Goal: Task Accomplishment & Management: Use online tool/utility

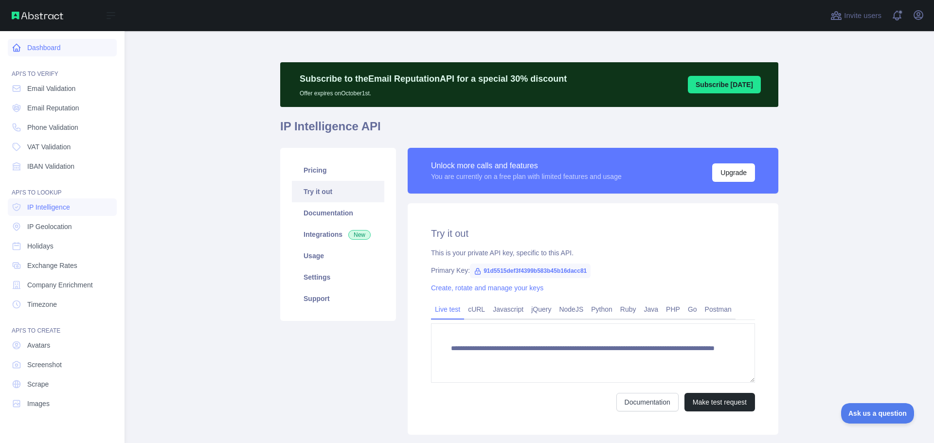
click at [60, 54] on link "Dashboard" at bounding box center [62, 48] width 109 height 18
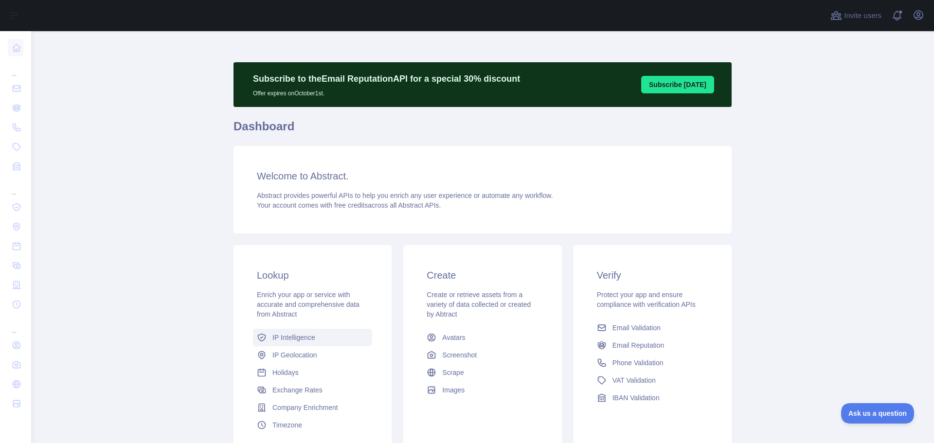
click at [310, 339] on span "IP Intelligence" at bounding box center [294, 338] width 43 height 10
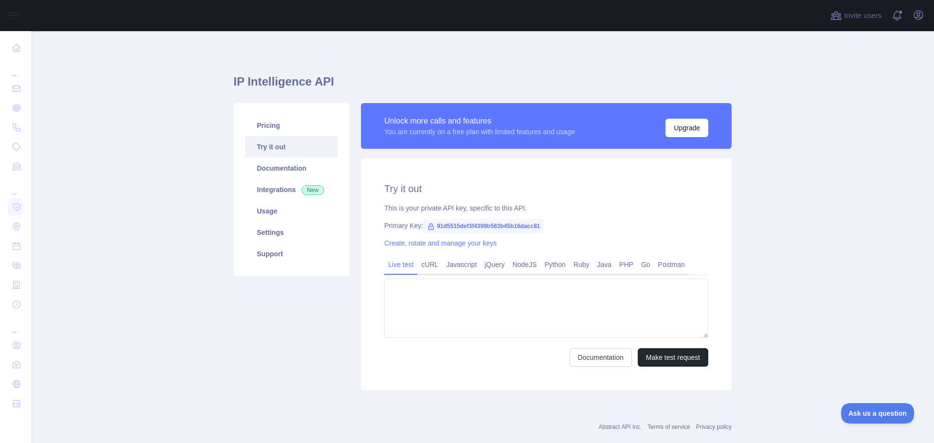
type textarea "**********"
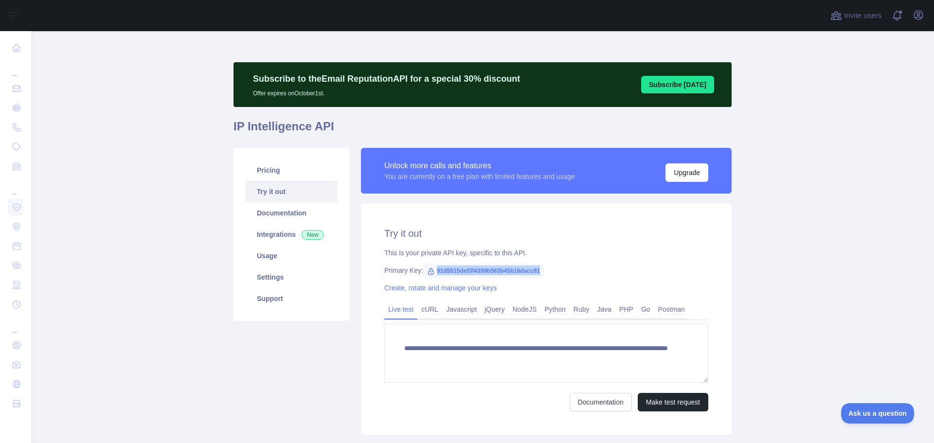
drag, startPoint x: 432, startPoint y: 271, endPoint x: 549, endPoint y: 273, distance: 116.8
click at [549, 273] on div "Primary Key: 91d5515def3f4399b583b45b16dacc81" at bounding box center [546, 271] width 324 height 10
copy span "91d5515def3f4399b583b45b16dacc81"
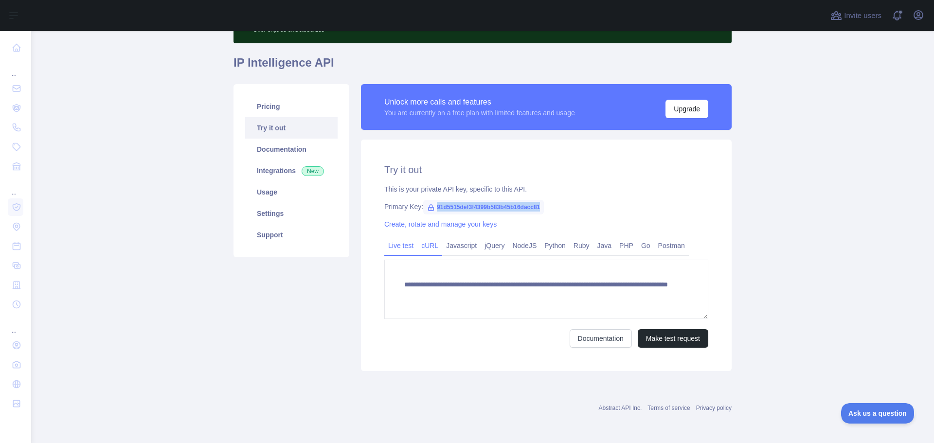
click at [427, 243] on link "cURL" at bounding box center [430, 246] width 25 height 16
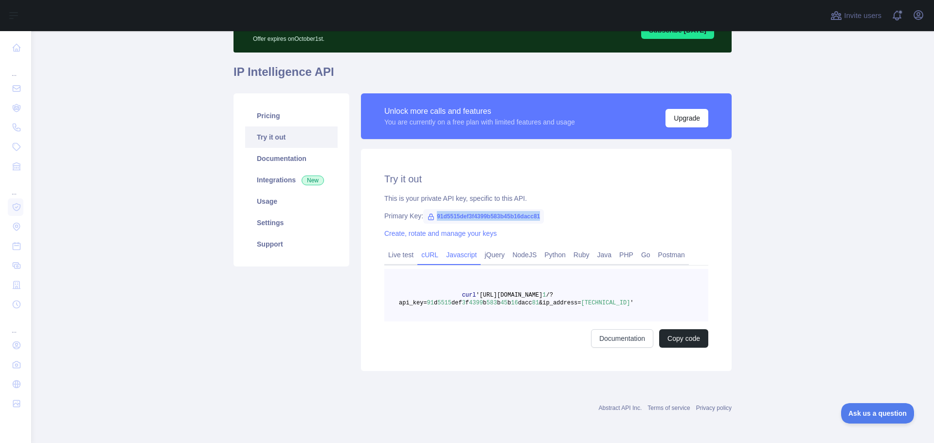
scroll to position [55, 0]
click at [446, 244] on div "Try it out This is your private API key, specific to this API. Primary Key: 91d…" at bounding box center [546, 260] width 371 height 222
click at [404, 251] on link "Live test" at bounding box center [400, 255] width 33 height 16
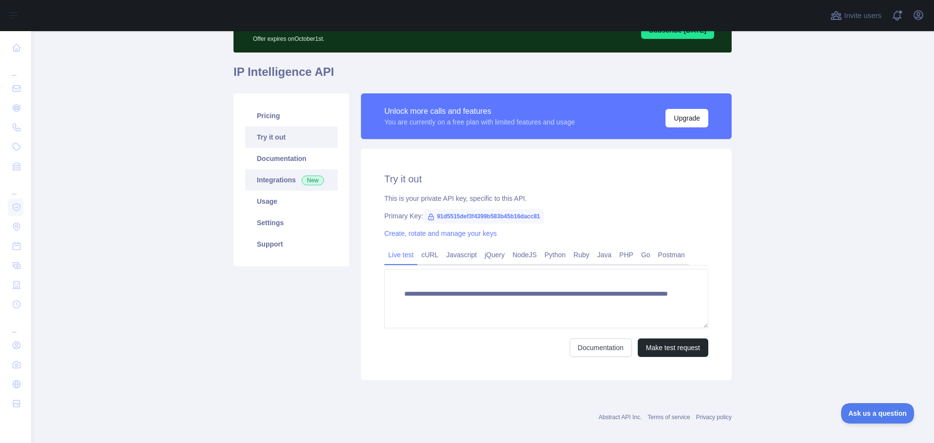
click at [272, 181] on link "Integrations New" at bounding box center [291, 179] width 92 height 21
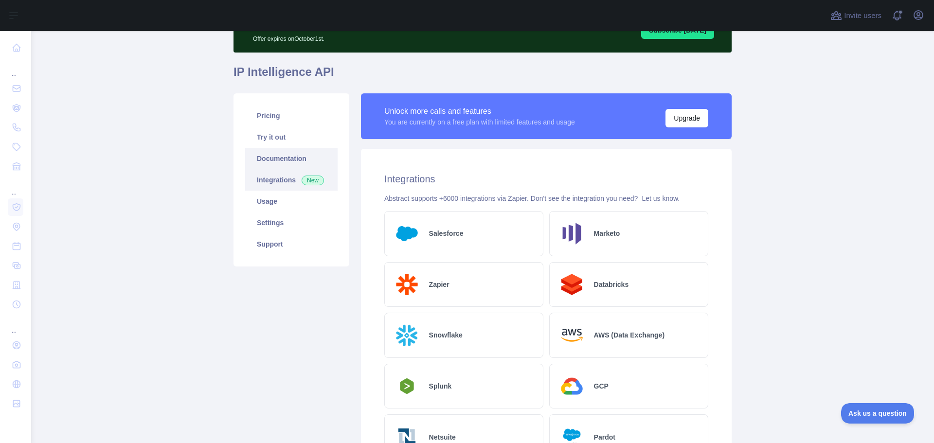
click at [280, 162] on link "Documentation" at bounding box center [291, 158] width 92 height 21
